Goal: Task Accomplishment & Management: Use online tool/utility

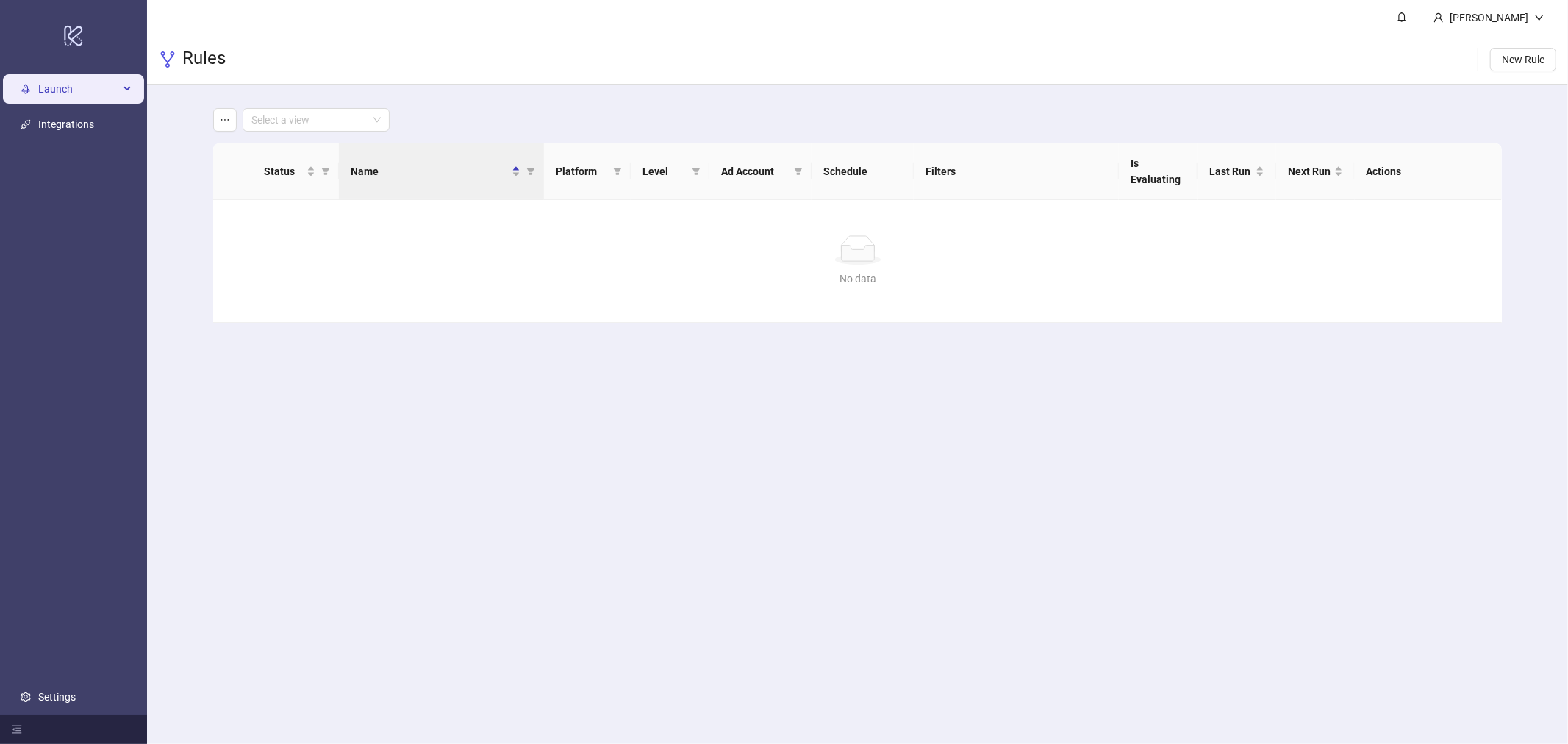
click at [79, 76] on span "Launch" at bounding box center [79, 89] width 81 height 29
click at [89, 94] on span "Launch" at bounding box center [79, 89] width 81 height 29
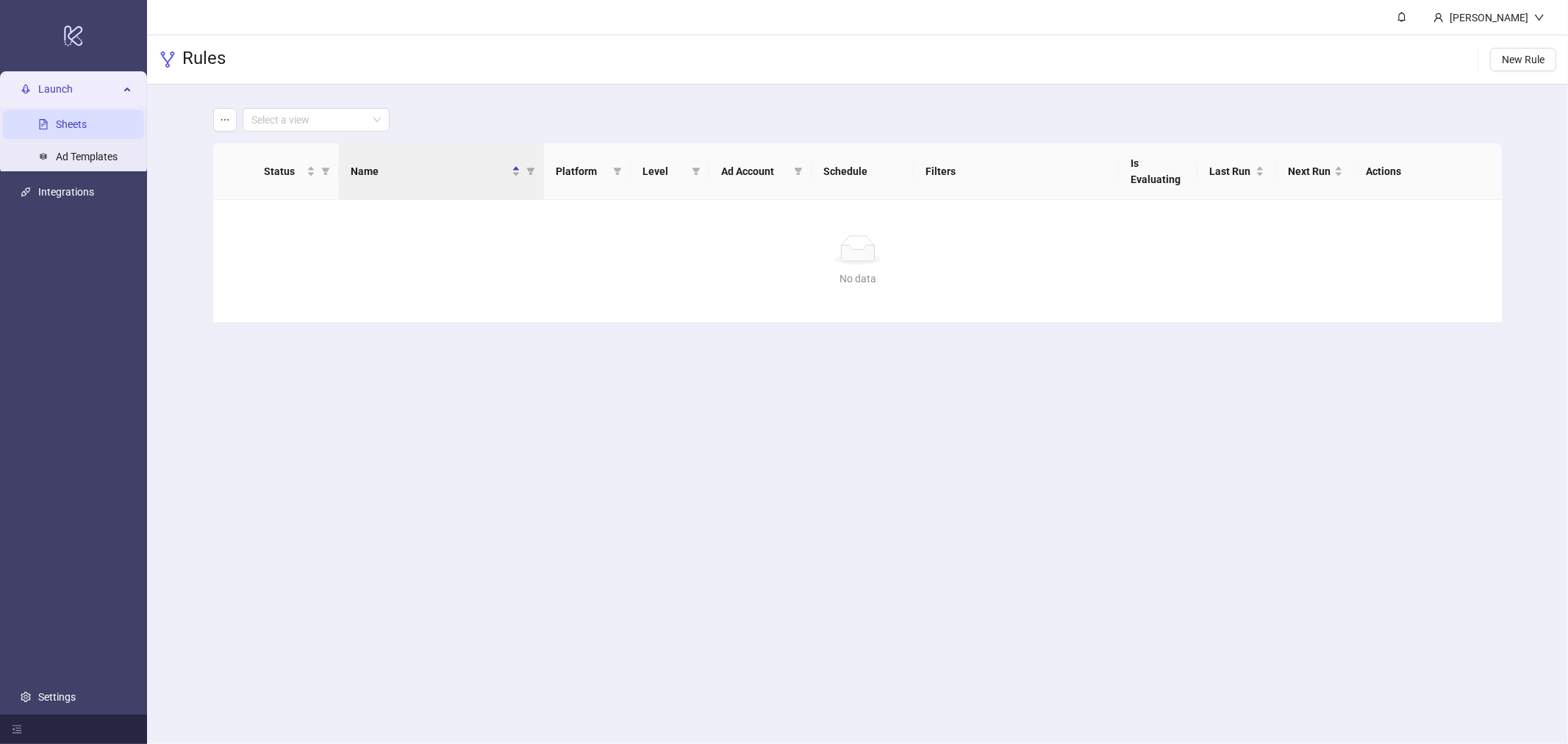
click at [85, 119] on link "Sheets" at bounding box center [71, 125] width 31 height 12
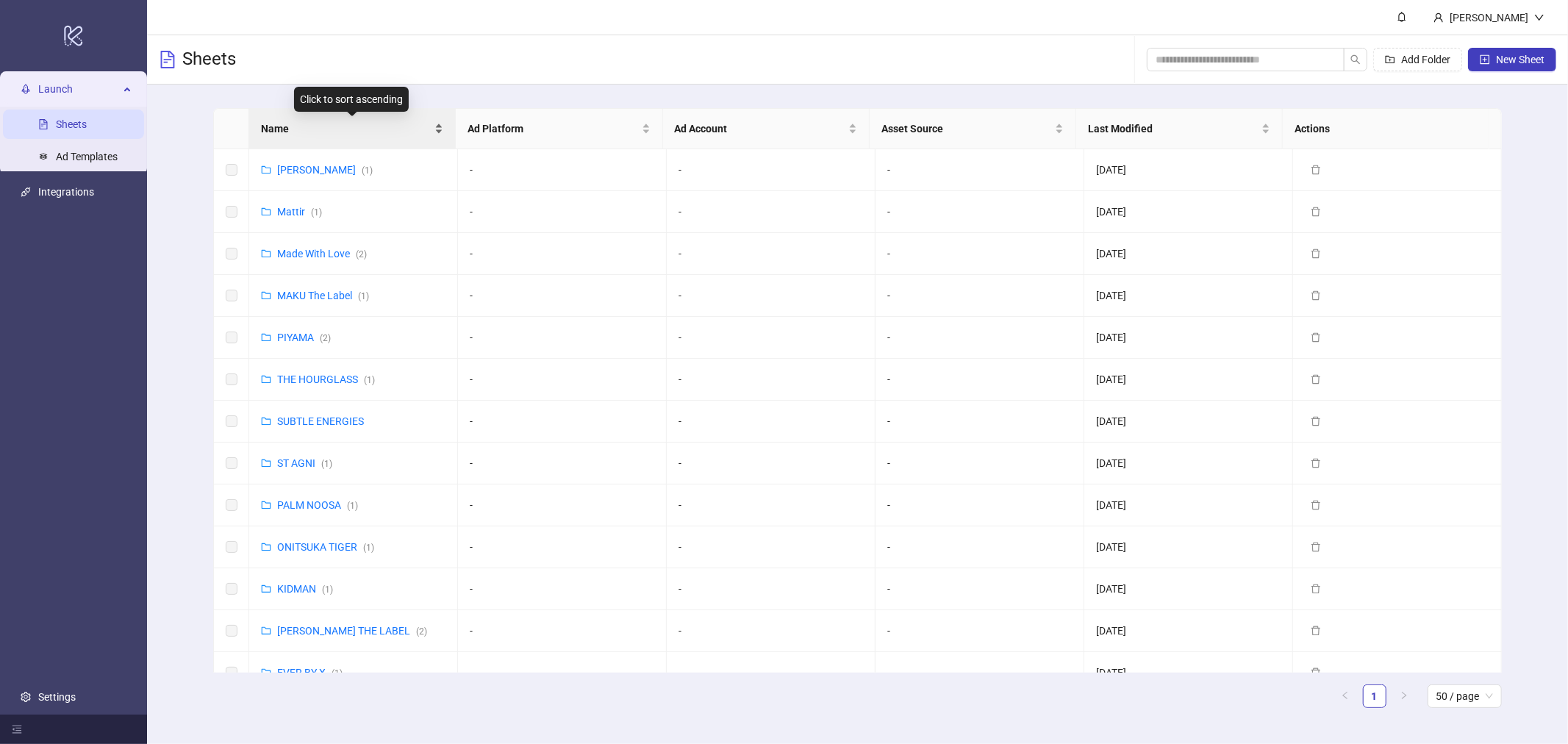
click at [311, 120] on div "Name" at bounding box center [352, 128] width 182 height 16
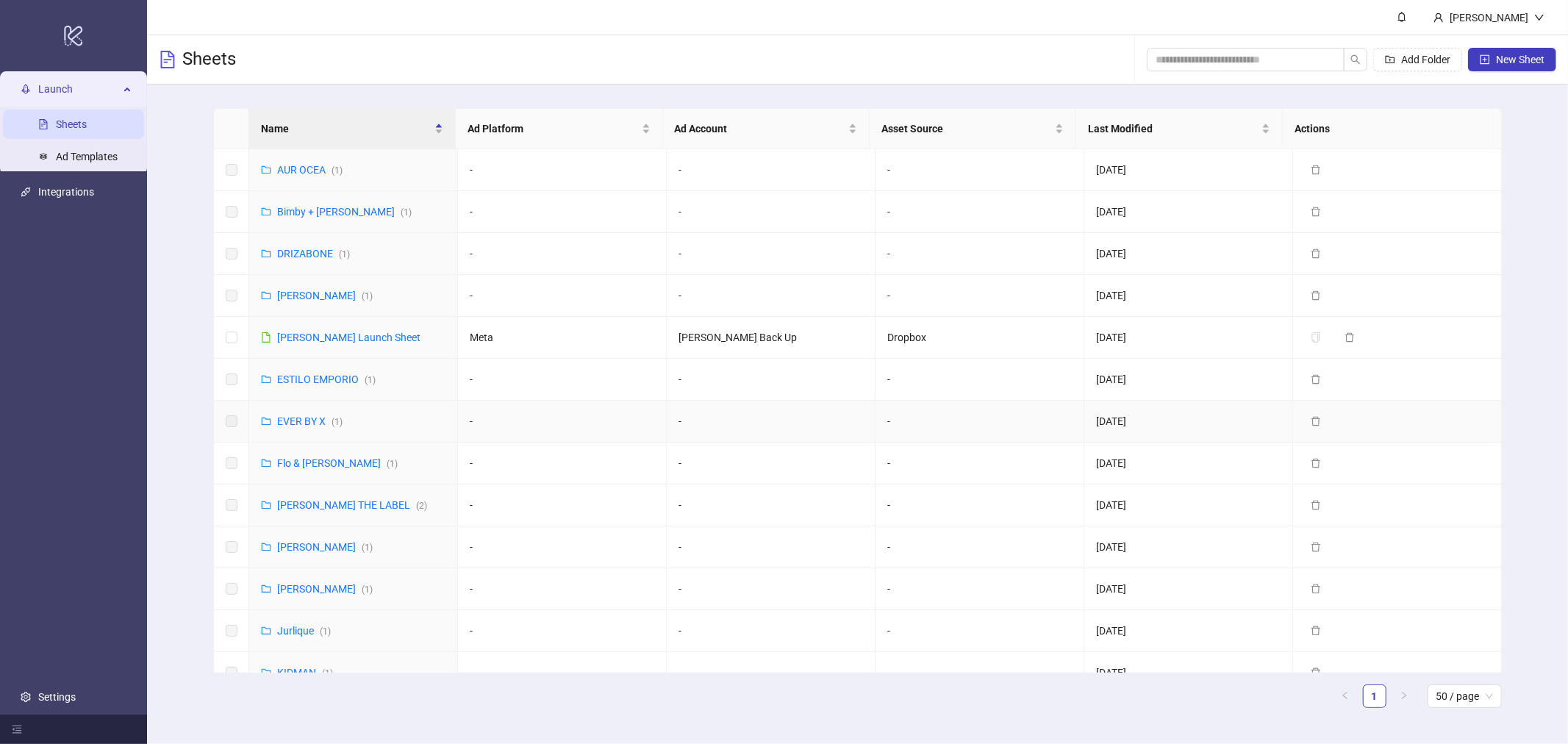
click at [304, 430] on td "EVER BY X ( 1 )" at bounding box center [354, 421] width 209 height 42
click at [306, 423] on link "EVER BY X ( 1 )" at bounding box center [309, 421] width 65 height 12
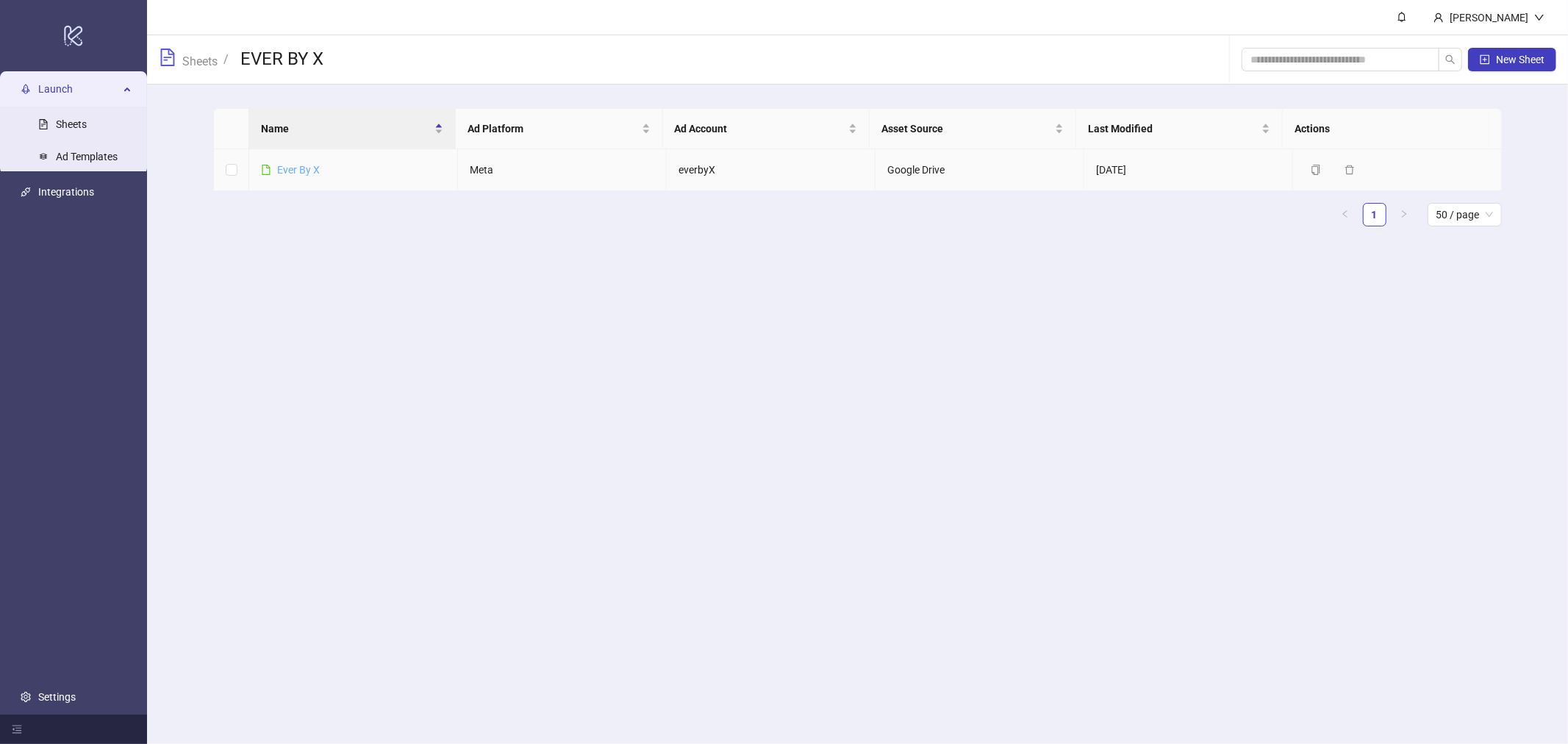
click at [292, 170] on link "Ever By X" at bounding box center [298, 170] width 43 height 12
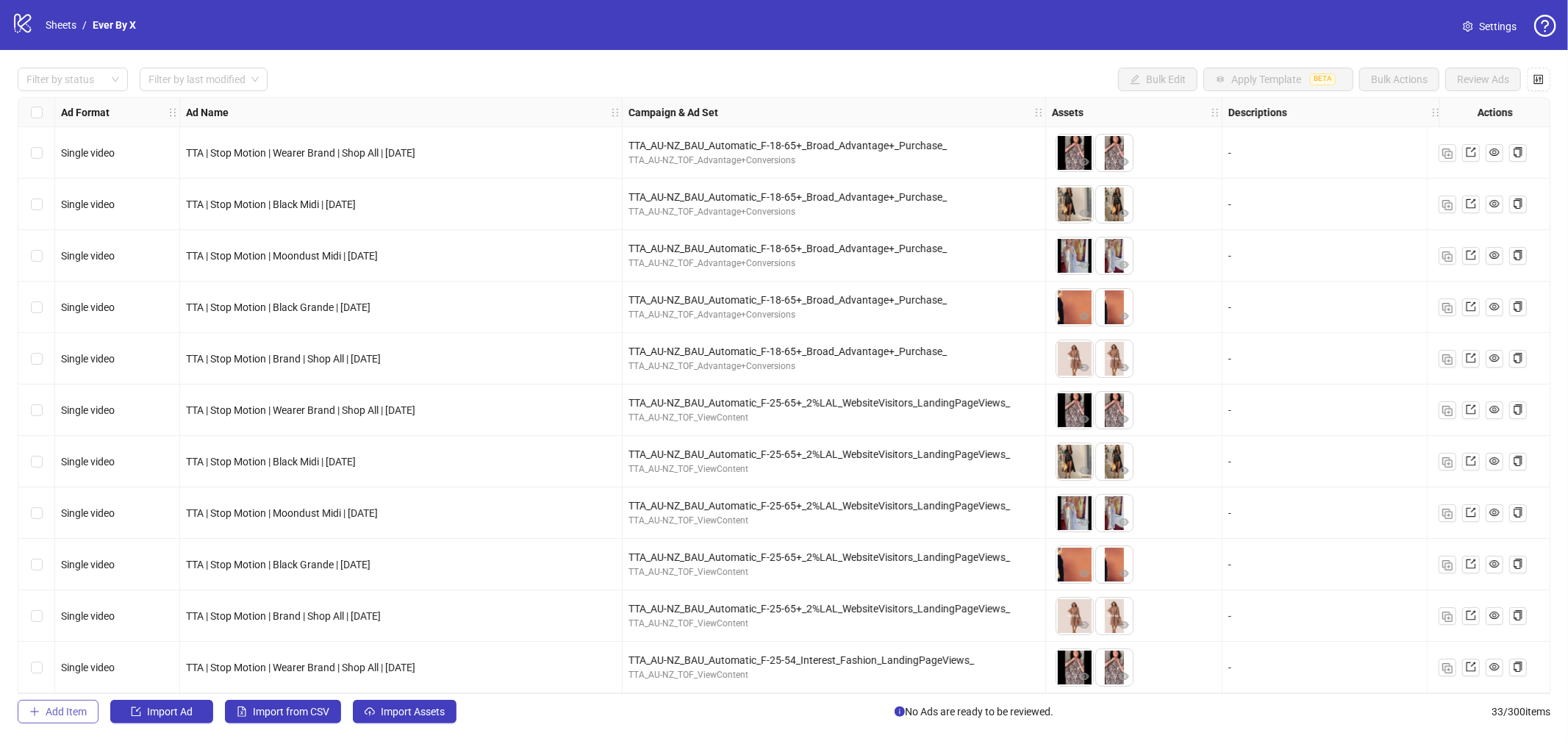
click at [69, 608] on span "Add Item" at bounding box center [66, 711] width 41 height 12
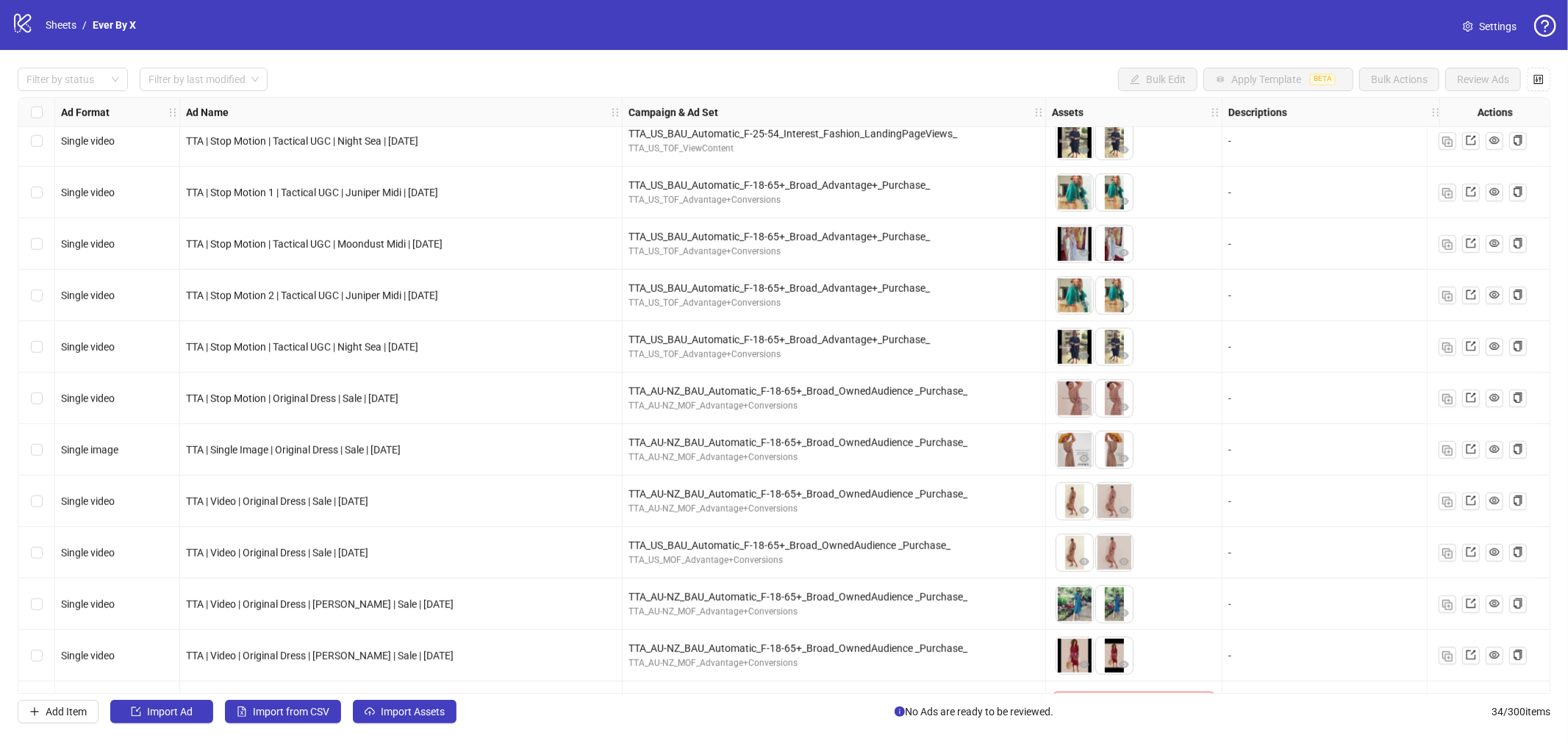
scroll to position [1189, 0]
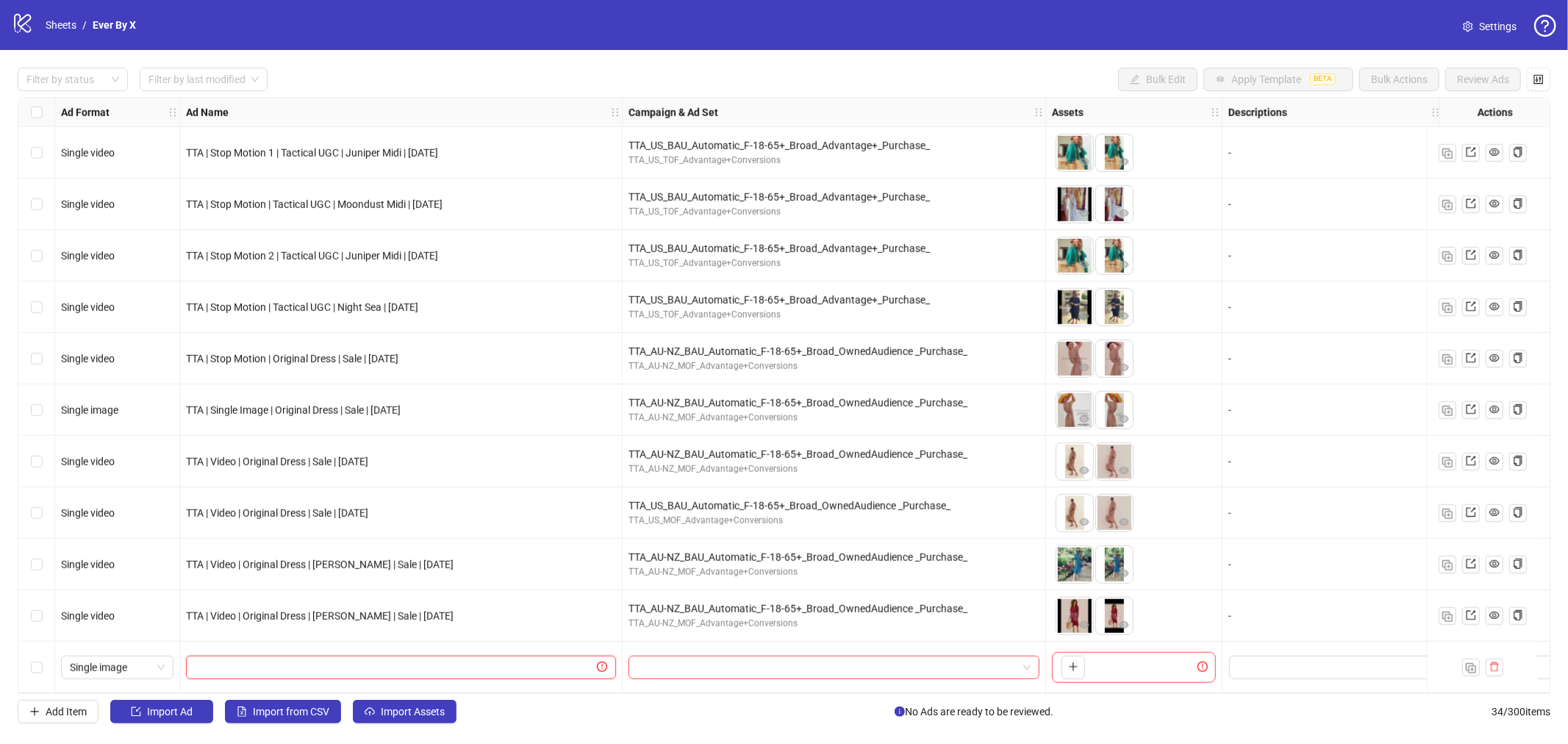
click at [357, 608] on input "text" at bounding box center [394, 667] width 399 height 16
paste input "**********"
type input "**********"
click at [120, 608] on span "Single image" at bounding box center [117, 667] width 94 height 22
click at [119, 513] on div "Single video" at bounding box center [117, 514] width 89 height 16
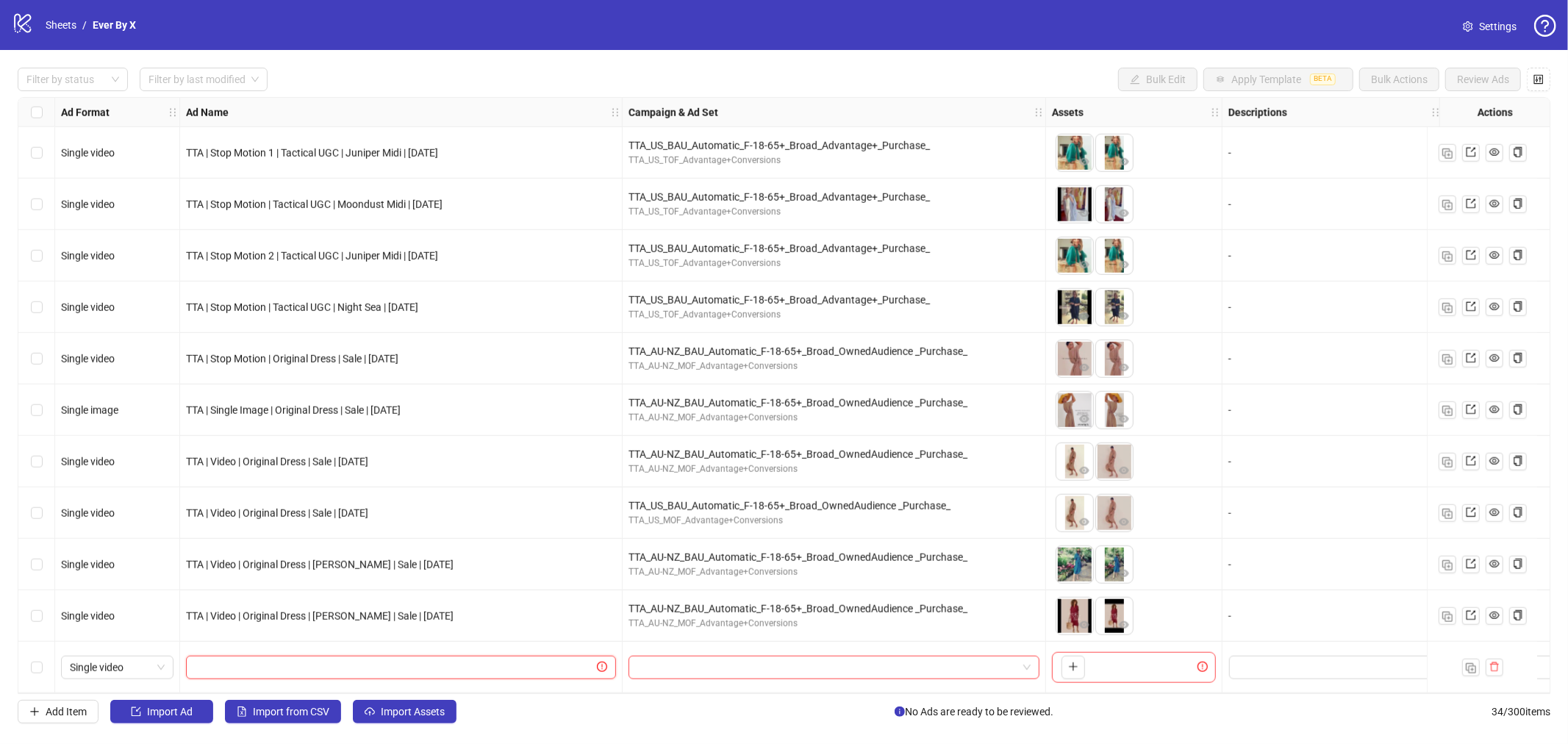
click at [469, 608] on input "text" at bounding box center [394, 667] width 399 height 16
paste input "**********"
type input "**********"
click at [657, 608] on div "logo/logo-mobile Sheets / Ever By X Settings Filter by status Filter by last mo…" at bounding box center [784, 372] width 1568 height 744
click at [758, 608] on input "search" at bounding box center [827, 667] width 381 height 22
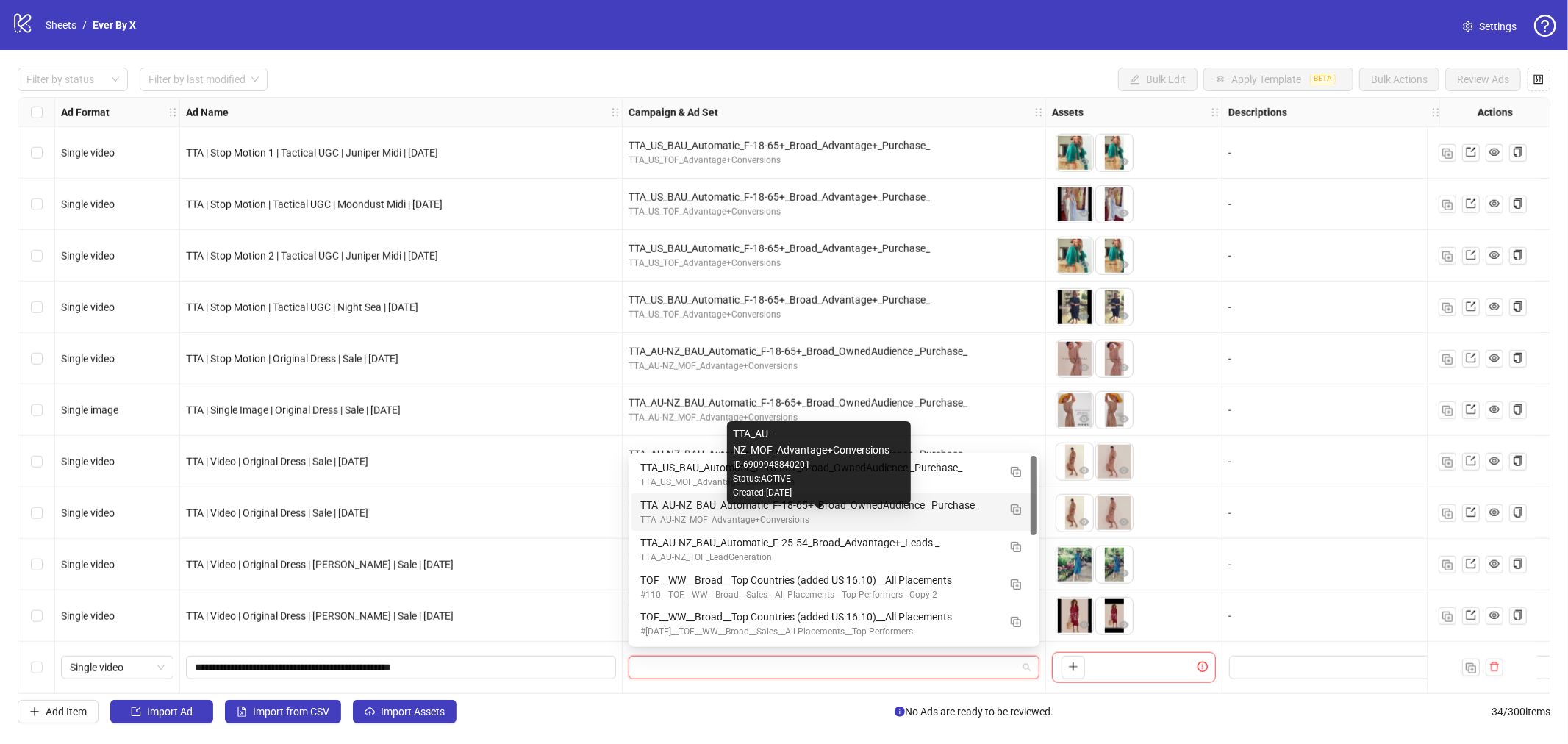
click at [787, 520] on div "TTA_AU-NZ_MOF_Advantage+Conversions" at bounding box center [820, 520] width 358 height 14
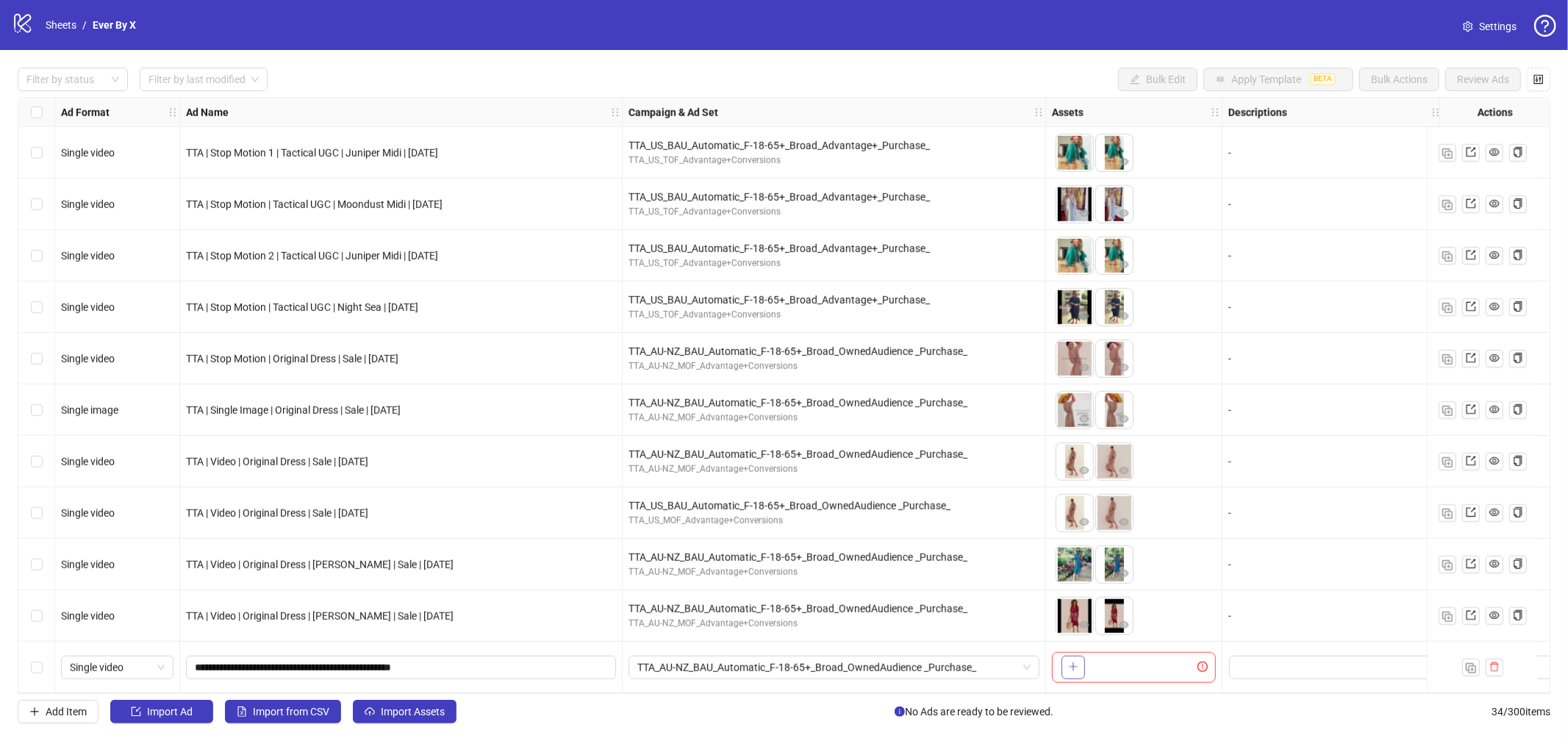
click at [1075, 608] on icon "plus" at bounding box center [1074, 666] width 10 height 10
